Goal: Task Accomplishment & Management: Manage account settings

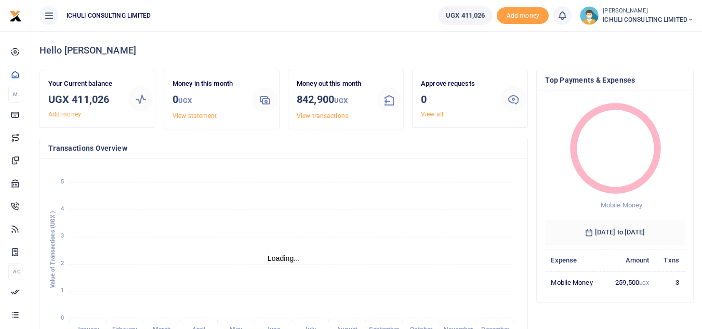
scroll to position [147, 132]
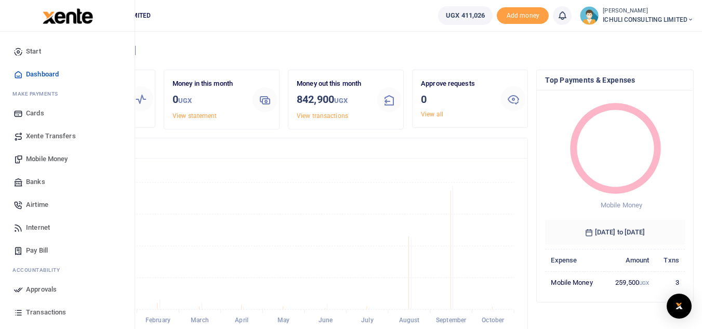
click at [43, 160] on span "Mobile Money" at bounding box center [47, 159] width 42 height 10
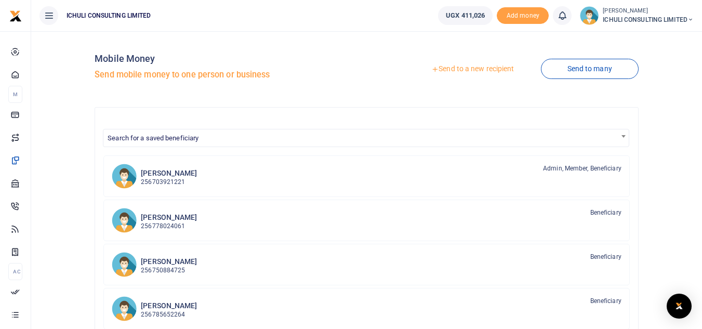
click at [444, 70] on link "Send to a new recipient" at bounding box center [473, 69] width 136 height 19
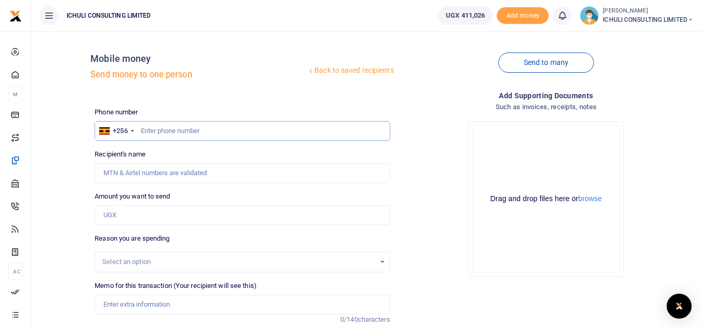
click at [241, 134] on input "text" at bounding box center [242, 131] width 295 height 20
type input "782692047"
type input "John Mark Muwangala"
type input "782692047"
click at [149, 217] on input "Amount you want to send" at bounding box center [242, 215] width 295 height 20
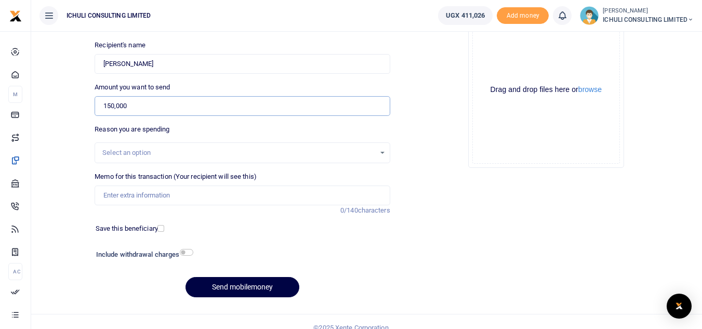
scroll to position [121, 0]
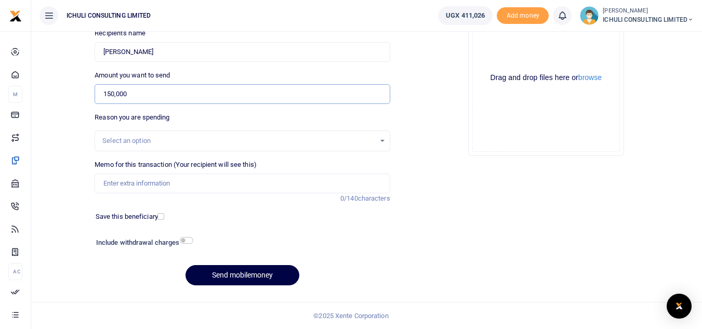
type input "150,000"
click at [380, 143] on div "Select an option" at bounding box center [242, 140] width 294 height 11
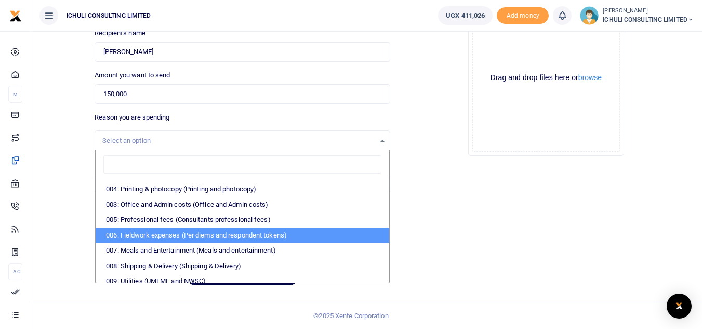
scroll to position [0, 0]
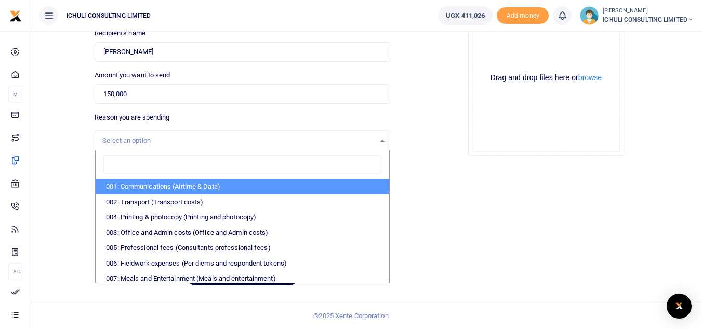
click at [233, 186] on li "001: Communications (Airtime & Data)" at bounding box center [242, 187] width 293 height 16
select select "61"
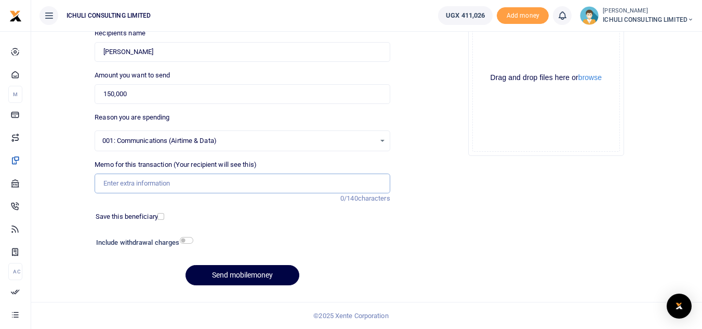
click at [203, 179] on input "Memo for this transaction (Your recipient will see this)" at bounding box center [242, 184] width 295 height 20
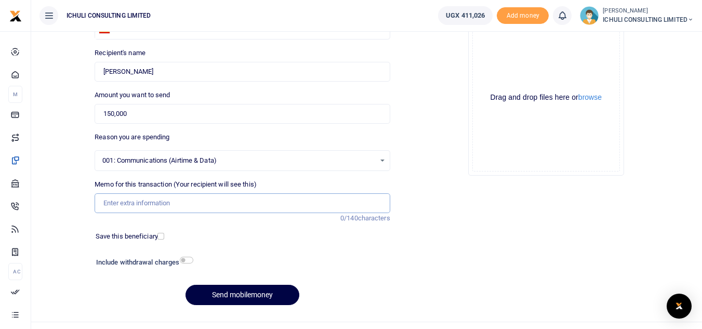
scroll to position [103, 0]
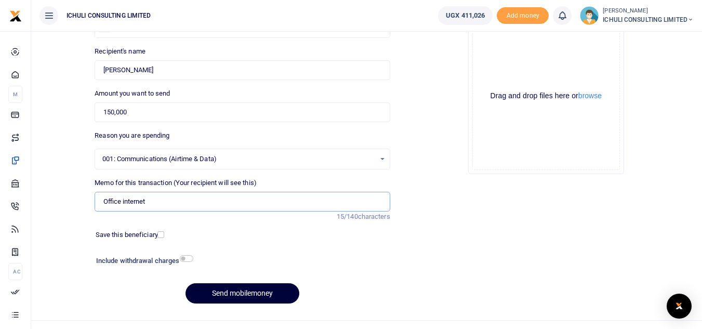
type input "Office internet"
click at [263, 291] on button "Send mobilemoney" at bounding box center [243, 293] width 114 height 20
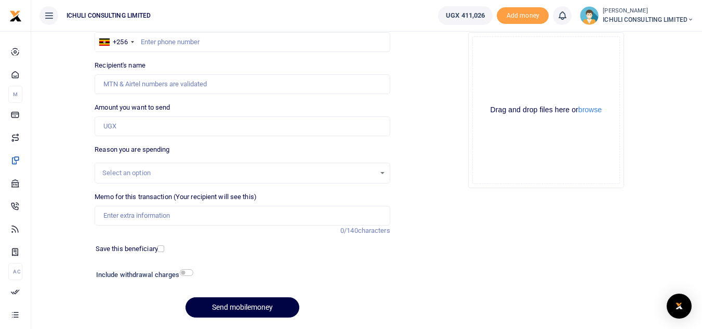
scroll to position [96, 0]
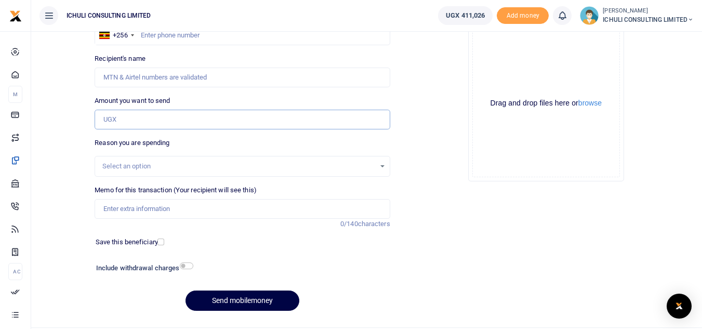
click at [145, 123] on input "Amount you want to send" at bounding box center [242, 120] width 295 height 20
type input "3,000,000"
click at [189, 265] on input "checkbox" at bounding box center [187, 266] width 14 height 7
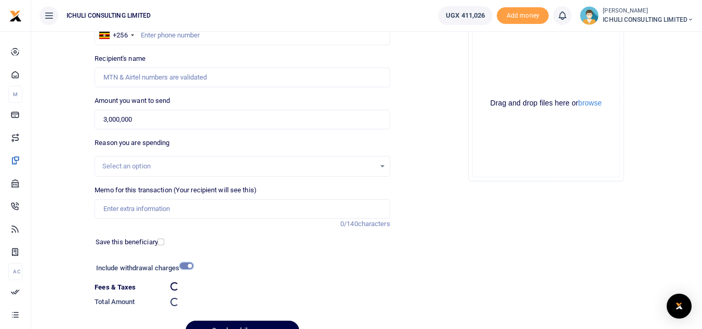
checkbox input "false"
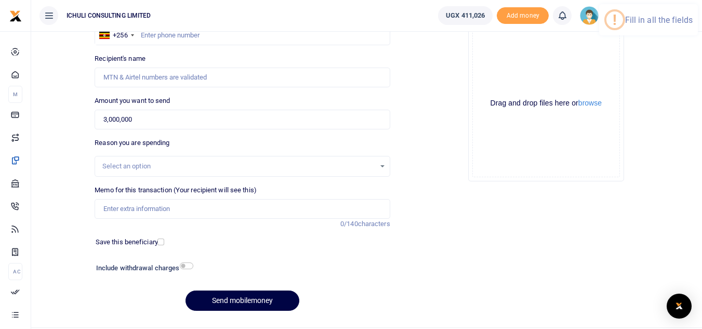
click at [385, 166] on div "Select an option" at bounding box center [242, 166] width 294 height 11
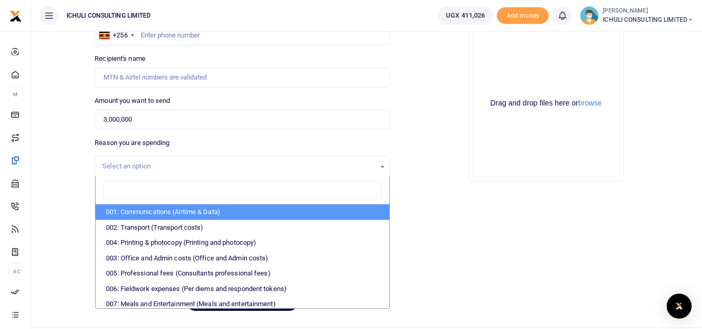
click at [230, 214] on li "001: Communications (Airtime & Data)" at bounding box center [242, 212] width 293 height 16
select select "61"
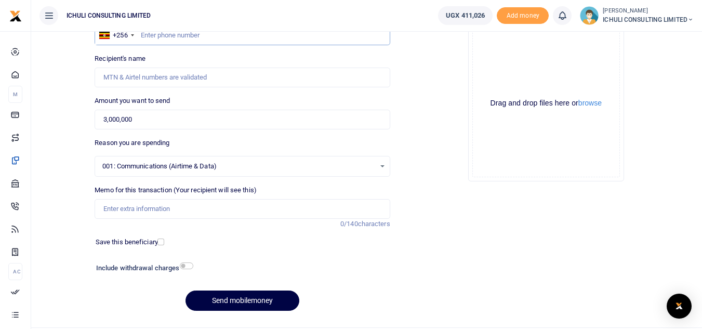
click at [186, 40] on input "text" at bounding box center [242, 35] width 295 height 20
type input "703921221"
type input "[PERSON_NAME]"
type input "703921221"
click at [190, 265] on input "checkbox" at bounding box center [187, 266] width 14 height 7
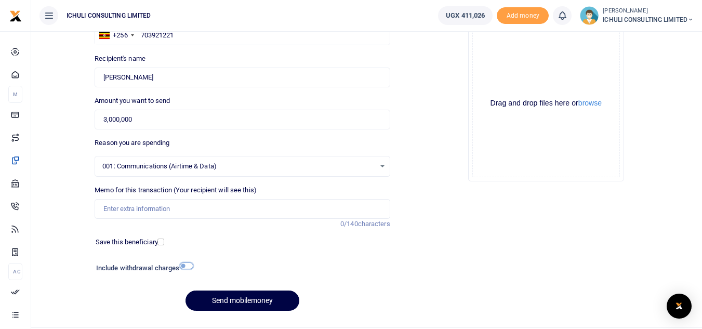
checkbox input "true"
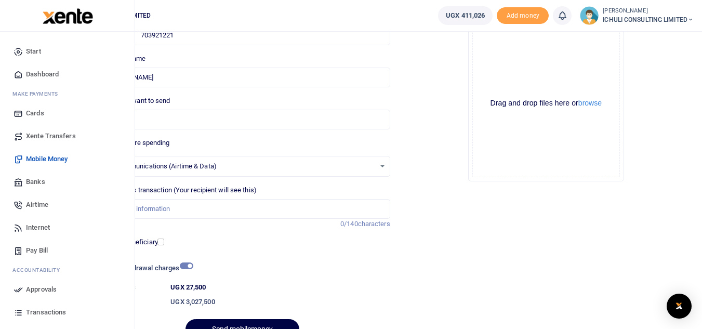
click at [33, 289] on span "Approvals" at bounding box center [41, 289] width 31 height 10
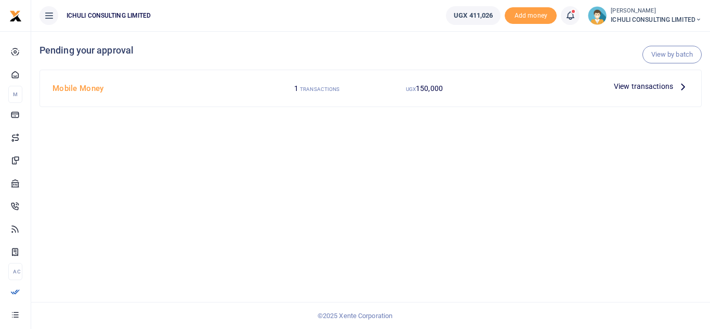
click at [683, 87] on icon at bounding box center [682, 86] width 11 height 11
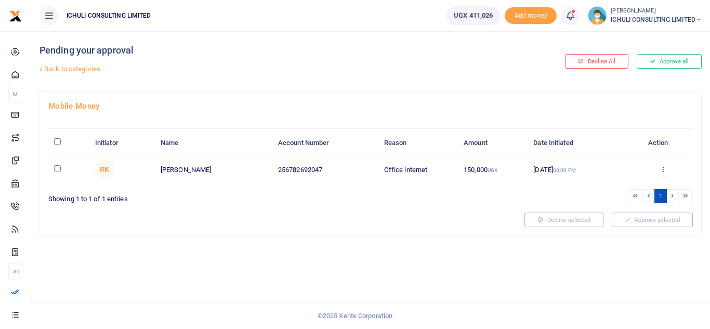
click at [57, 167] on input "checkbox" at bounding box center [57, 168] width 7 height 7
checkbox input "true"
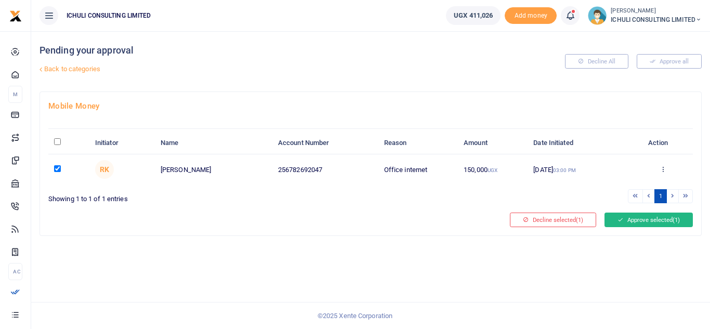
click at [630, 221] on button "Approve selected (1)" at bounding box center [649, 220] width 88 height 15
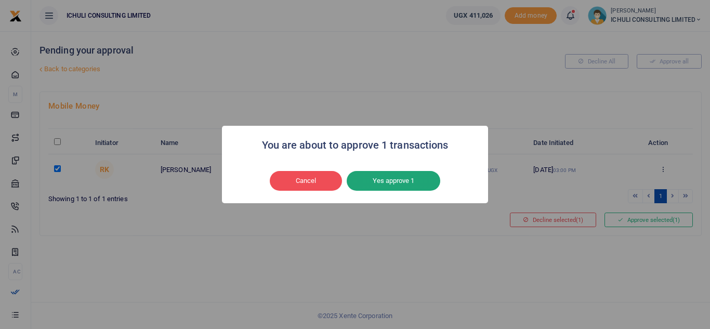
click at [398, 177] on button "Yes approve 1" at bounding box center [394, 181] width 94 height 20
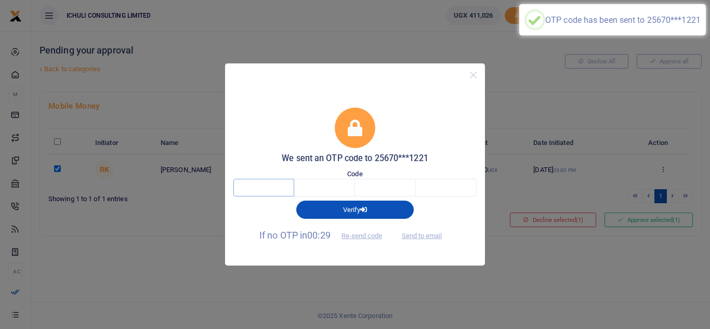
click at [259, 188] on input "text" at bounding box center [263, 188] width 61 height 18
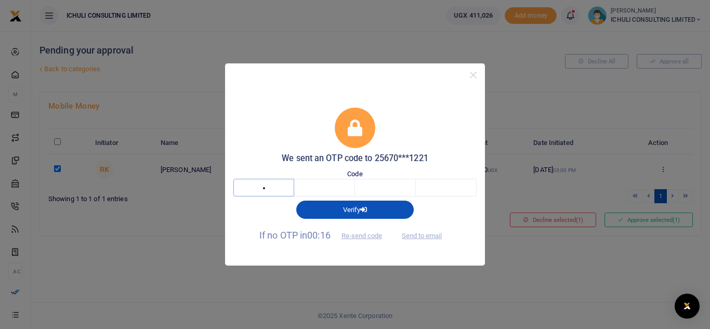
type input "5"
type input "2"
type input "5"
type input "3"
